Goal: Task Accomplishment & Management: Manage account settings

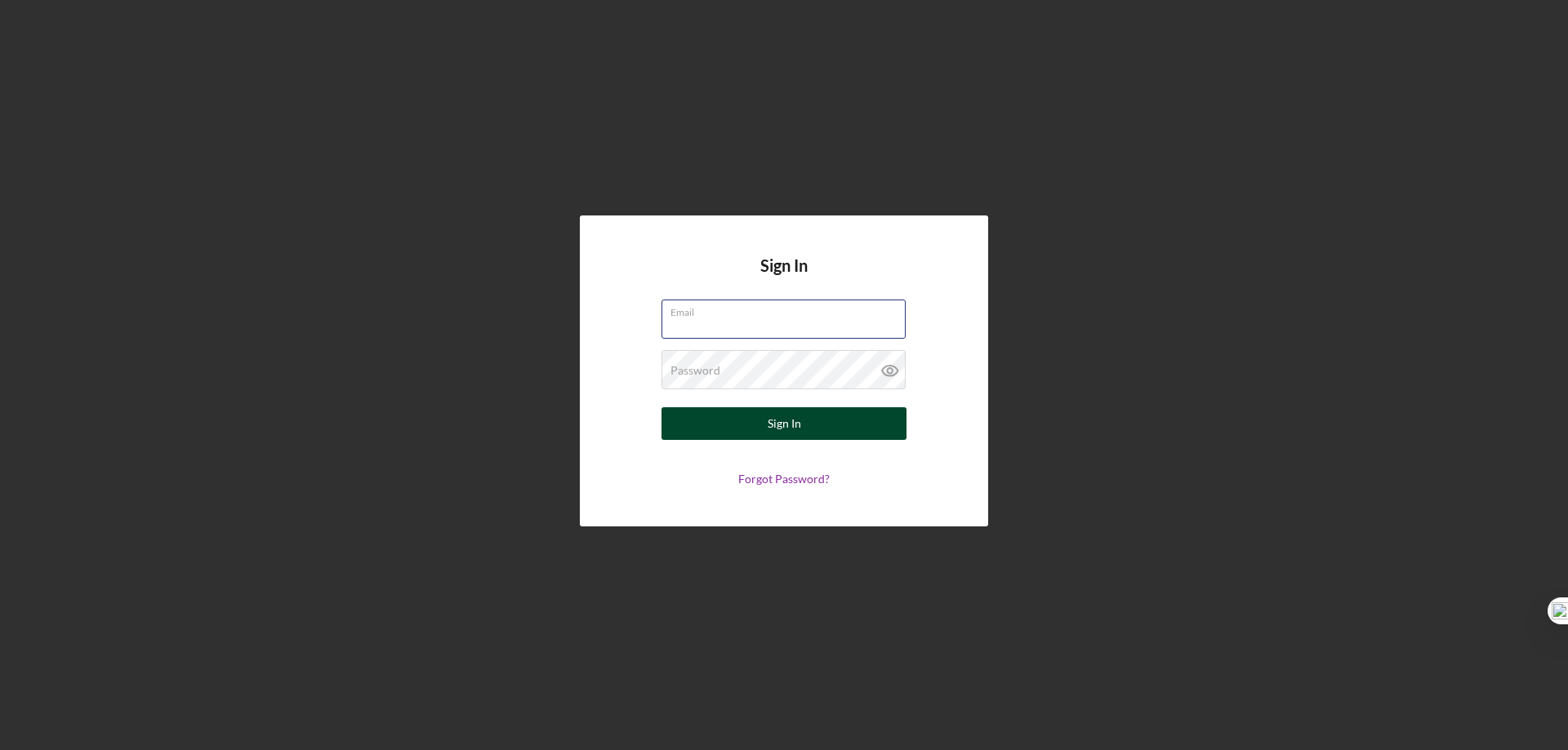
type input "[EMAIL_ADDRESS][DOMAIN_NAME]"
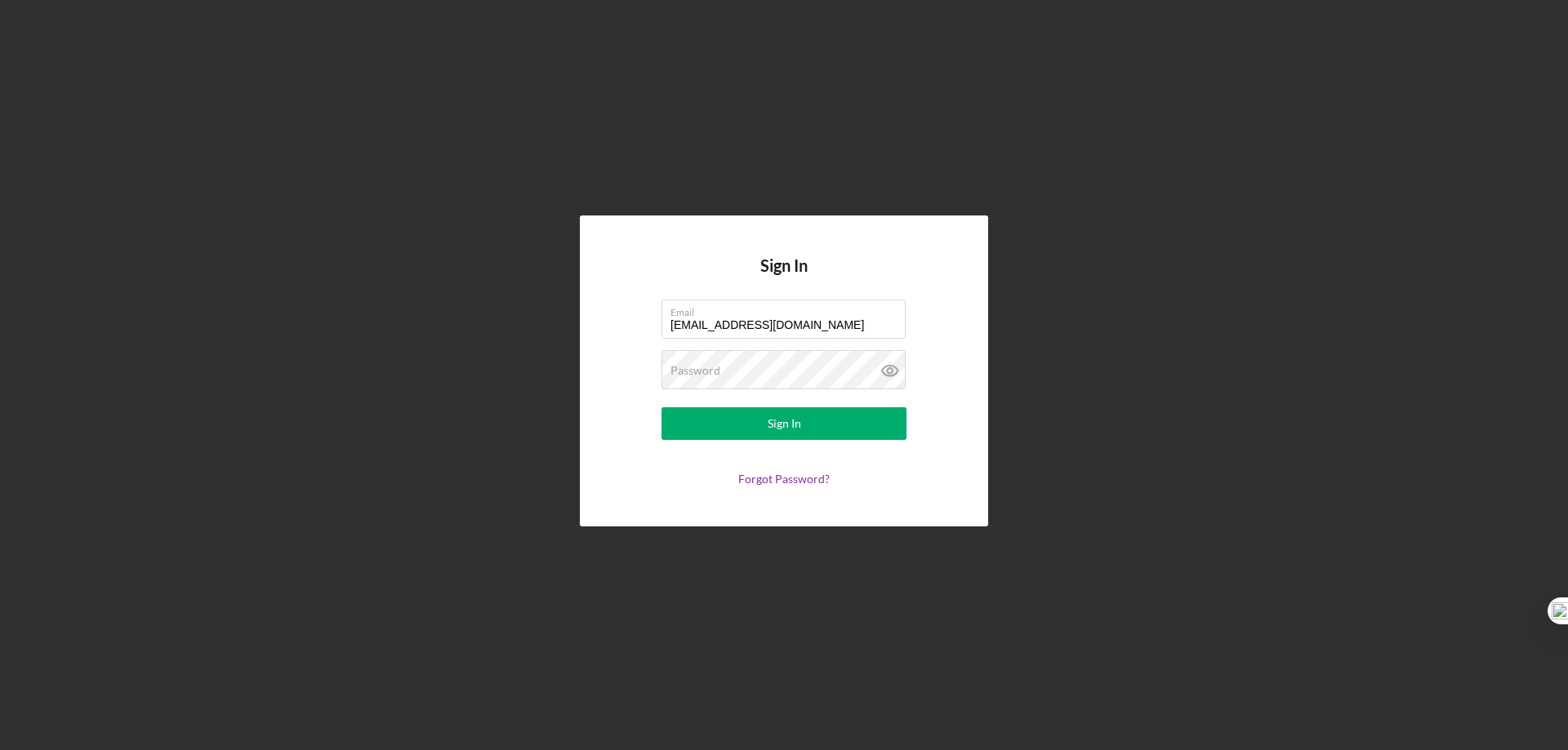
drag, startPoint x: 716, startPoint y: 422, endPoint x: 31, endPoint y: 317, distance: 693.0
click at [716, 422] on button "Sign In" at bounding box center [784, 424] width 245 height 33
